Goal: Browse casually: Explore the website without a specific task or goal

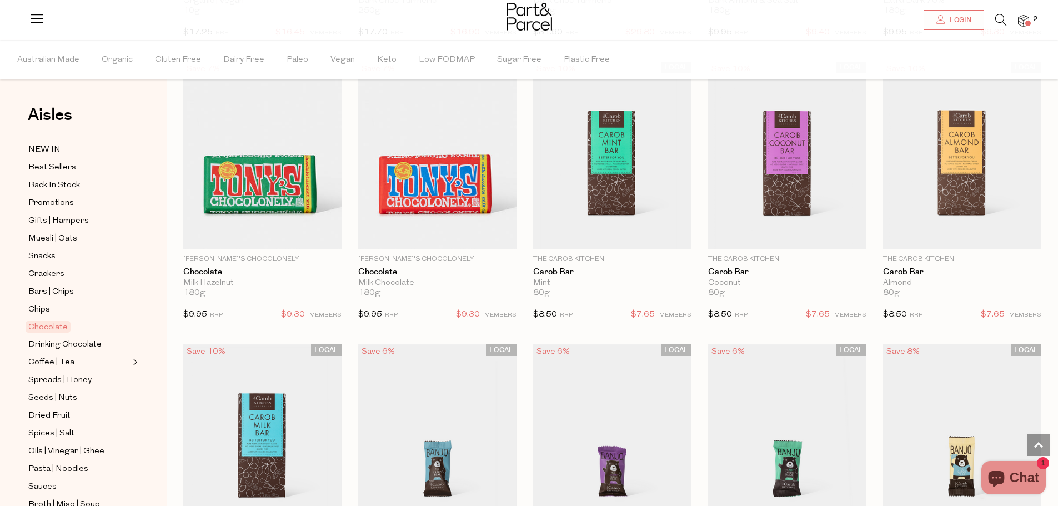
scroll to position [2278, 0]
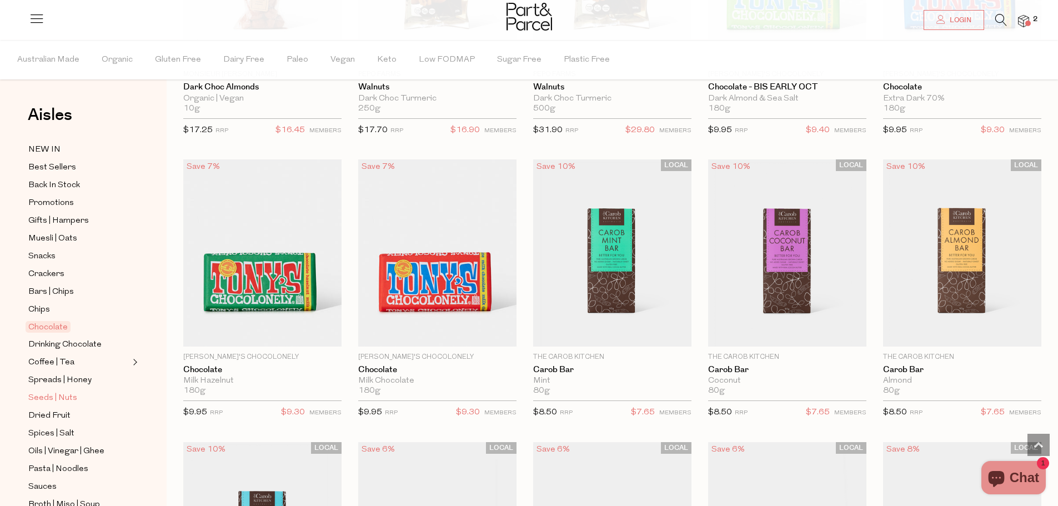
drag, startPoint x: 76, startPoint y: 382, endPoint x: 61, endPoint y: 392, distance: 17.7
click at [61, 392] on span "Seeds | Nuts" at bounding box center [52, 398] width 49 height 13
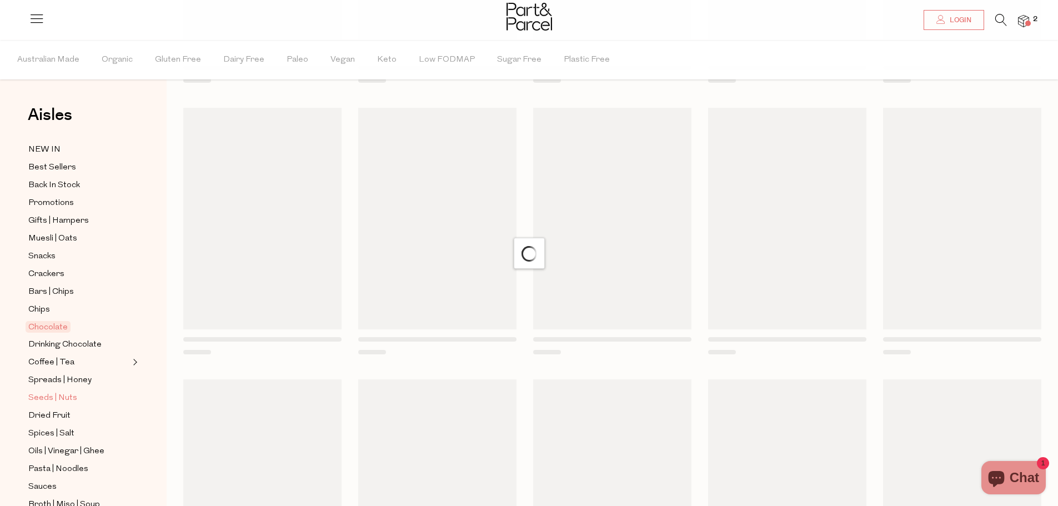
scroll to position [6, 0]
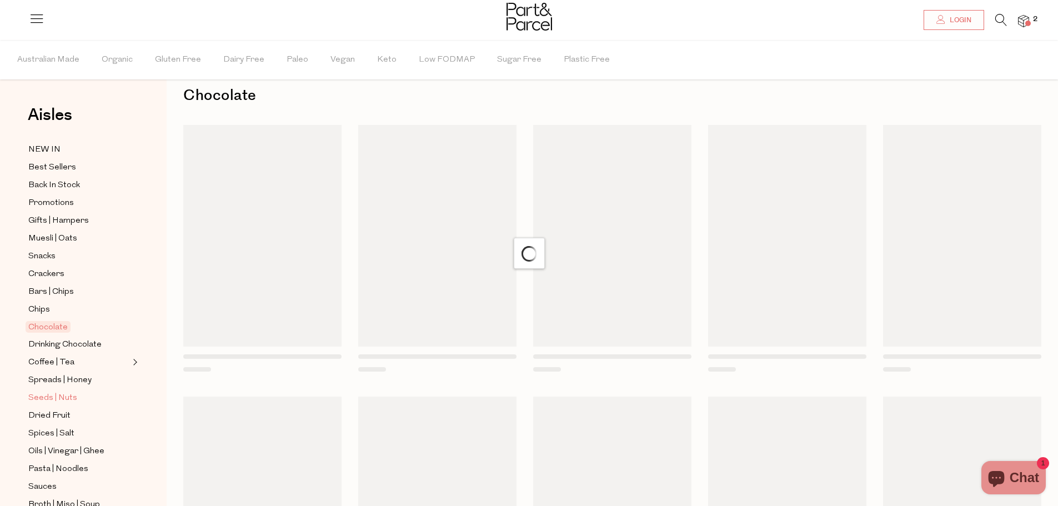
click at [61, 392] on span "Seeds | Nuts" at bounding box center [52, 398] width 49 height 13
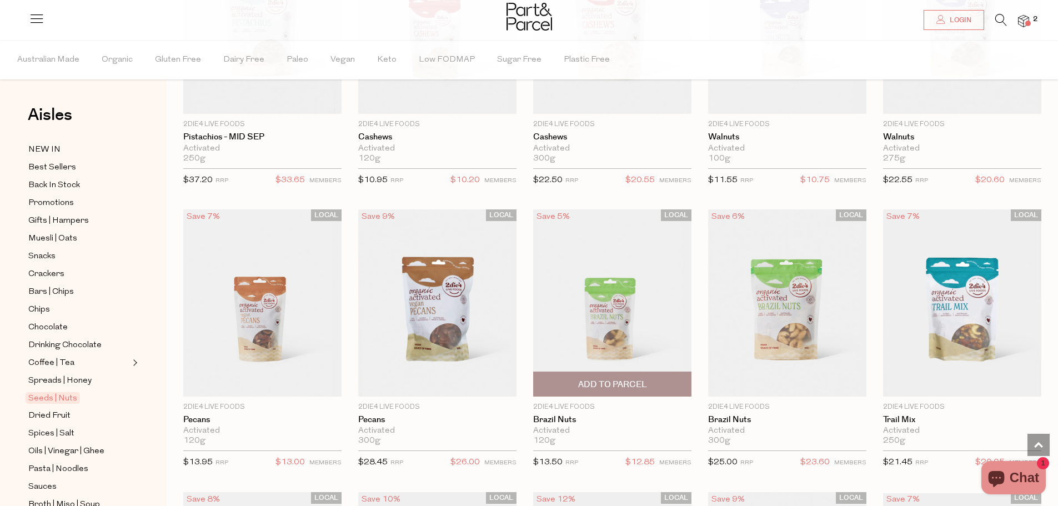
scroll to position [167, 0]
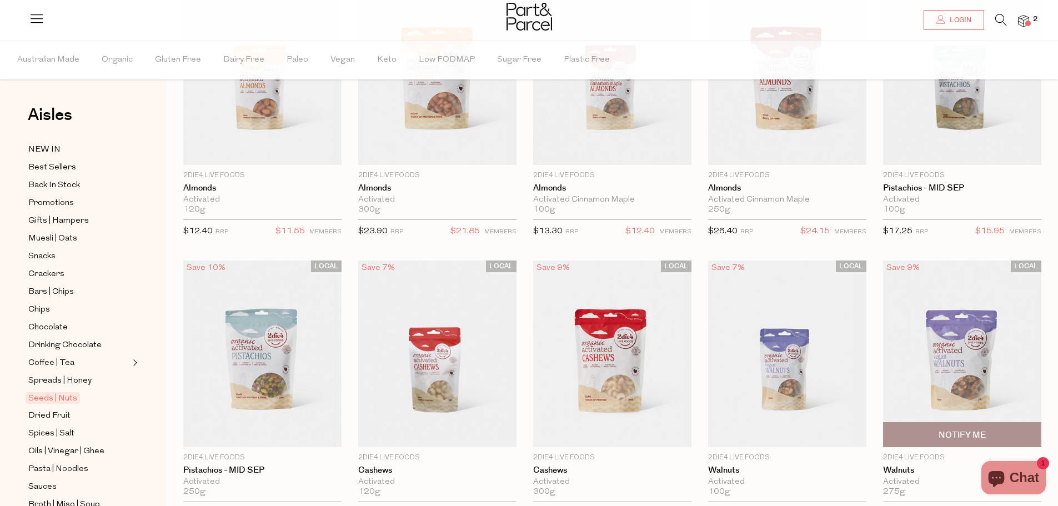
click at [983, 361] on img at bounding box center [962, 354] width 158 height 187
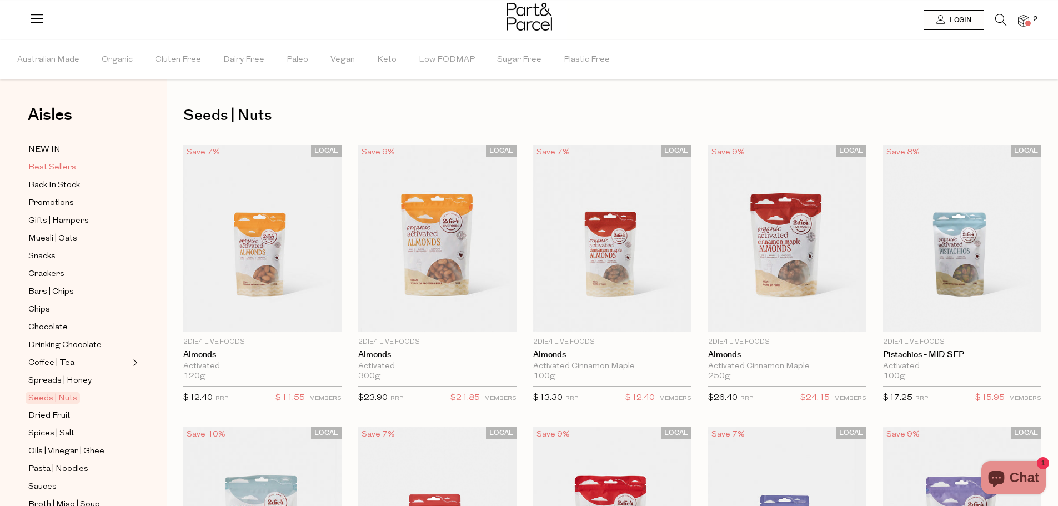
click at [70, 166] on span "Best Sellers" at bounding box center [52, 167] width 48 height 13
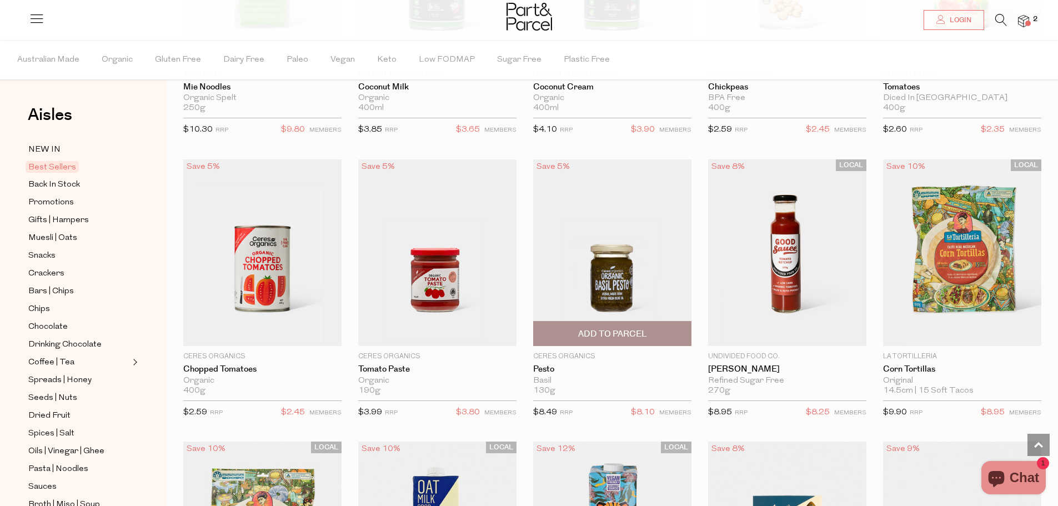
scroll to position [1611, 0]
